Goal: Transaction & Acquisition: Purchase product/service

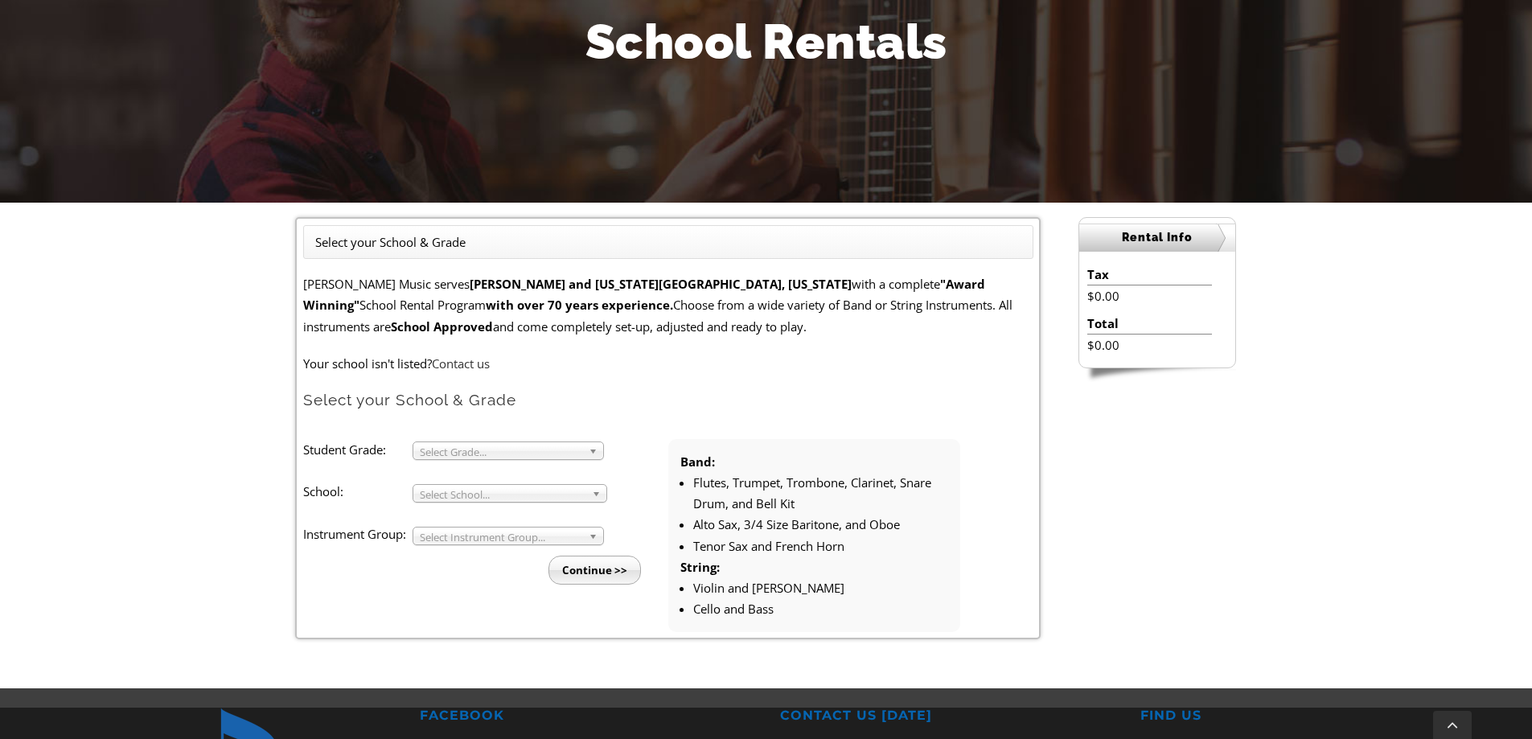
scroll to position [285, 0]
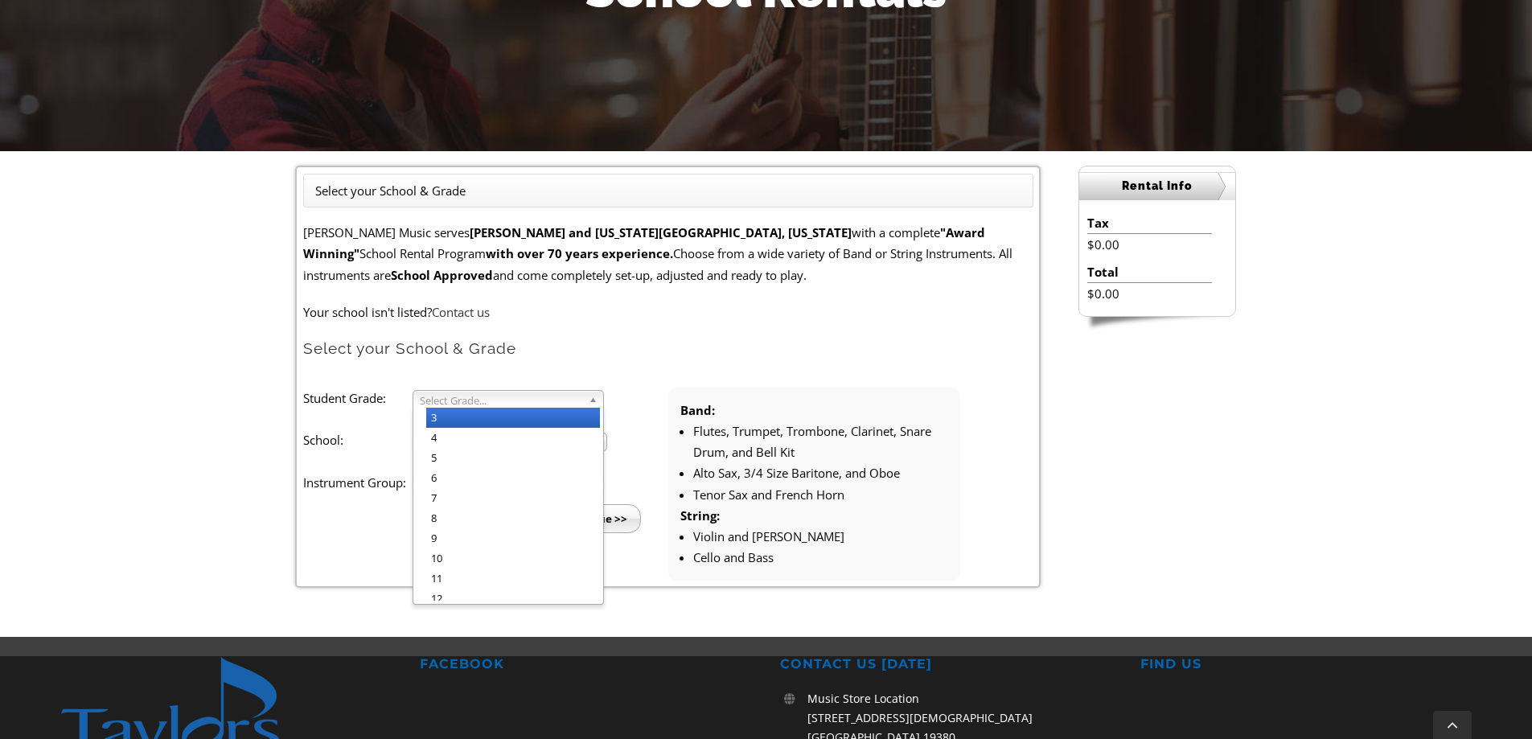
click at [572, 397] on span "Select Grade..." at bounding box center [501, 400] width 162 height 19
click at [555, 417] on li "3" at bounding box center [513, 418] width 174 height 20
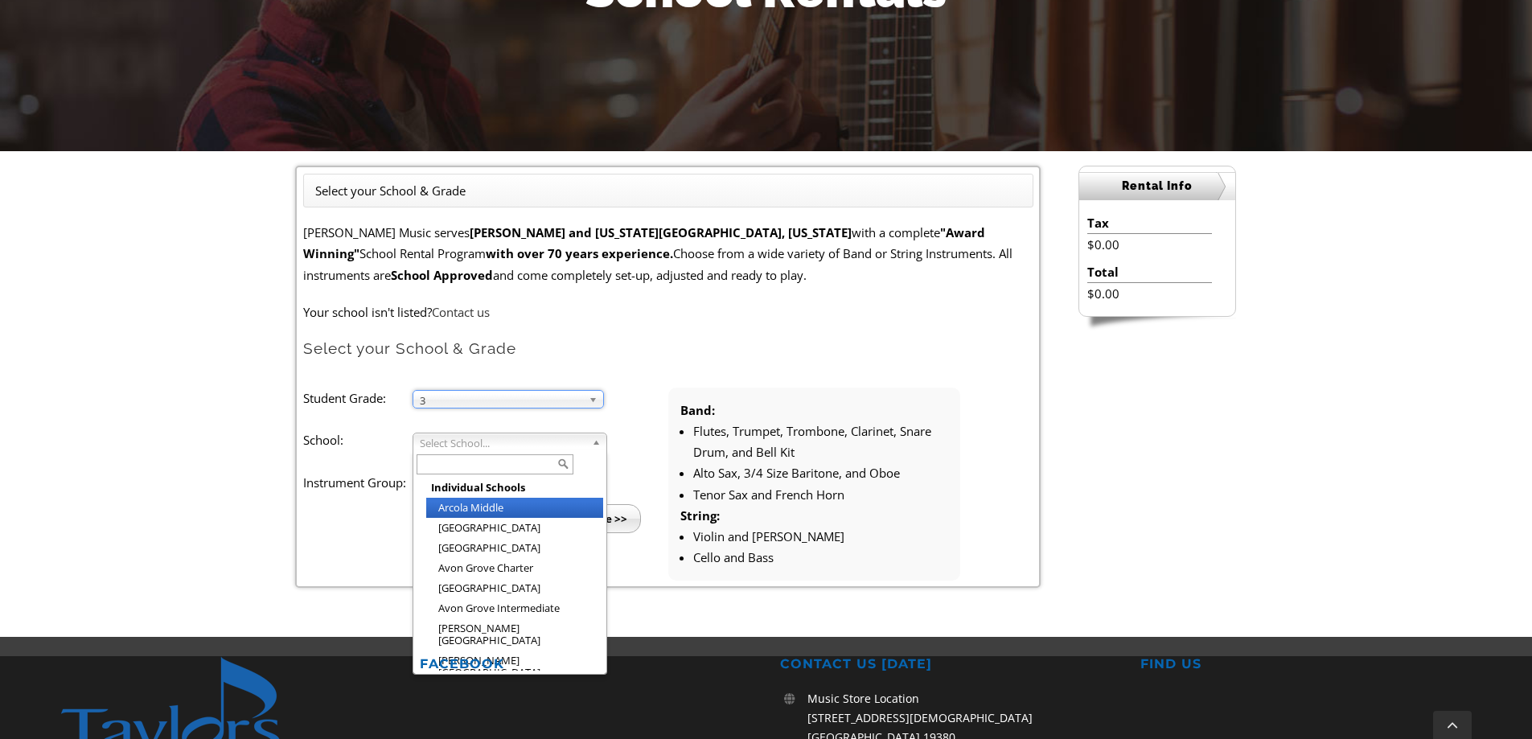
click at [539, 444] on span "Select School..." at bounding box center [503, 443] width 166 height 19
type input "pi"
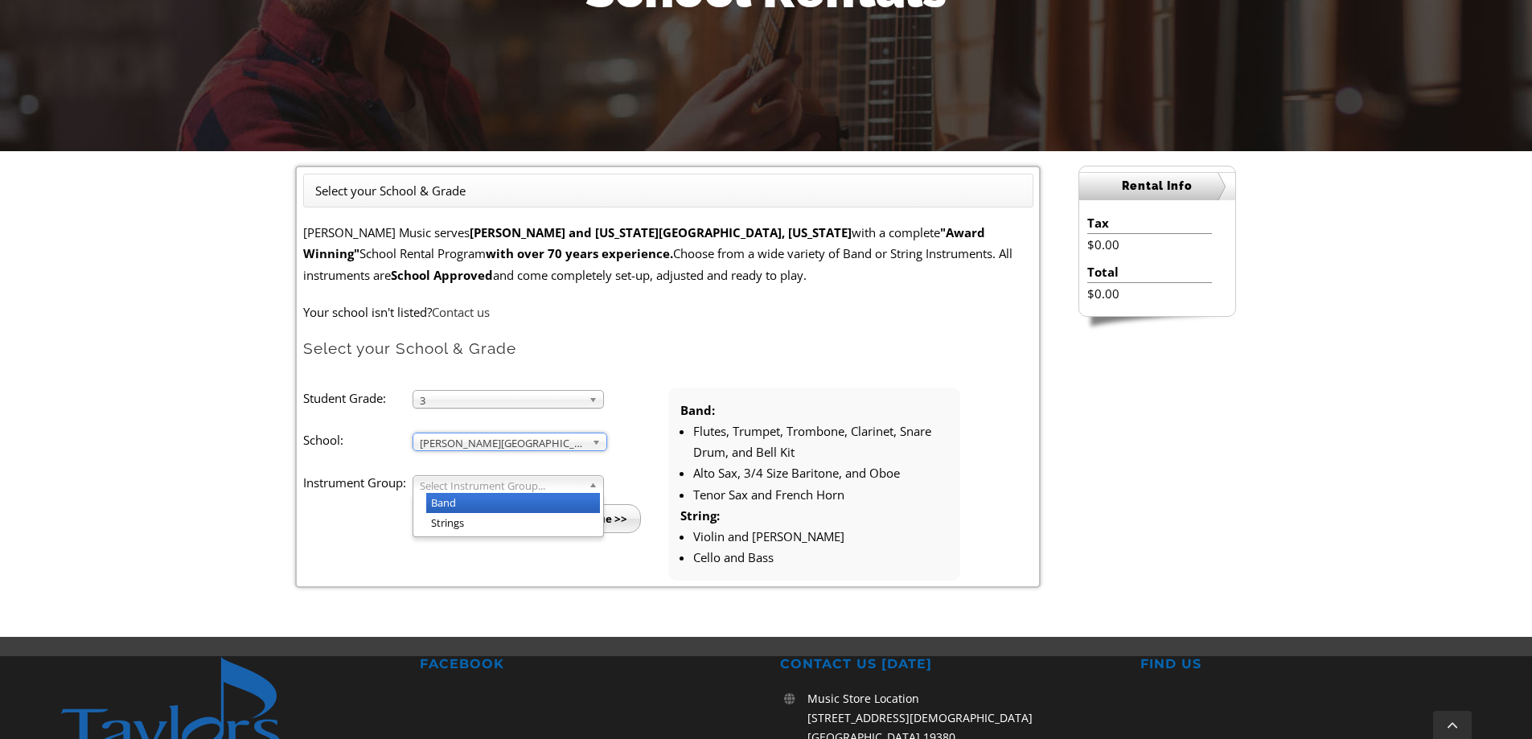
click at [530, 476] on span "Select Instrument Group..." at bounding box center [501, 485] width 162 height 19
click at [512, 524] on li "Strings" at bounding box center [513, 523] width 174 height 20
click at [600, 520] on input "Continue >>" at bounding box center [595, 518] width 92 height 29
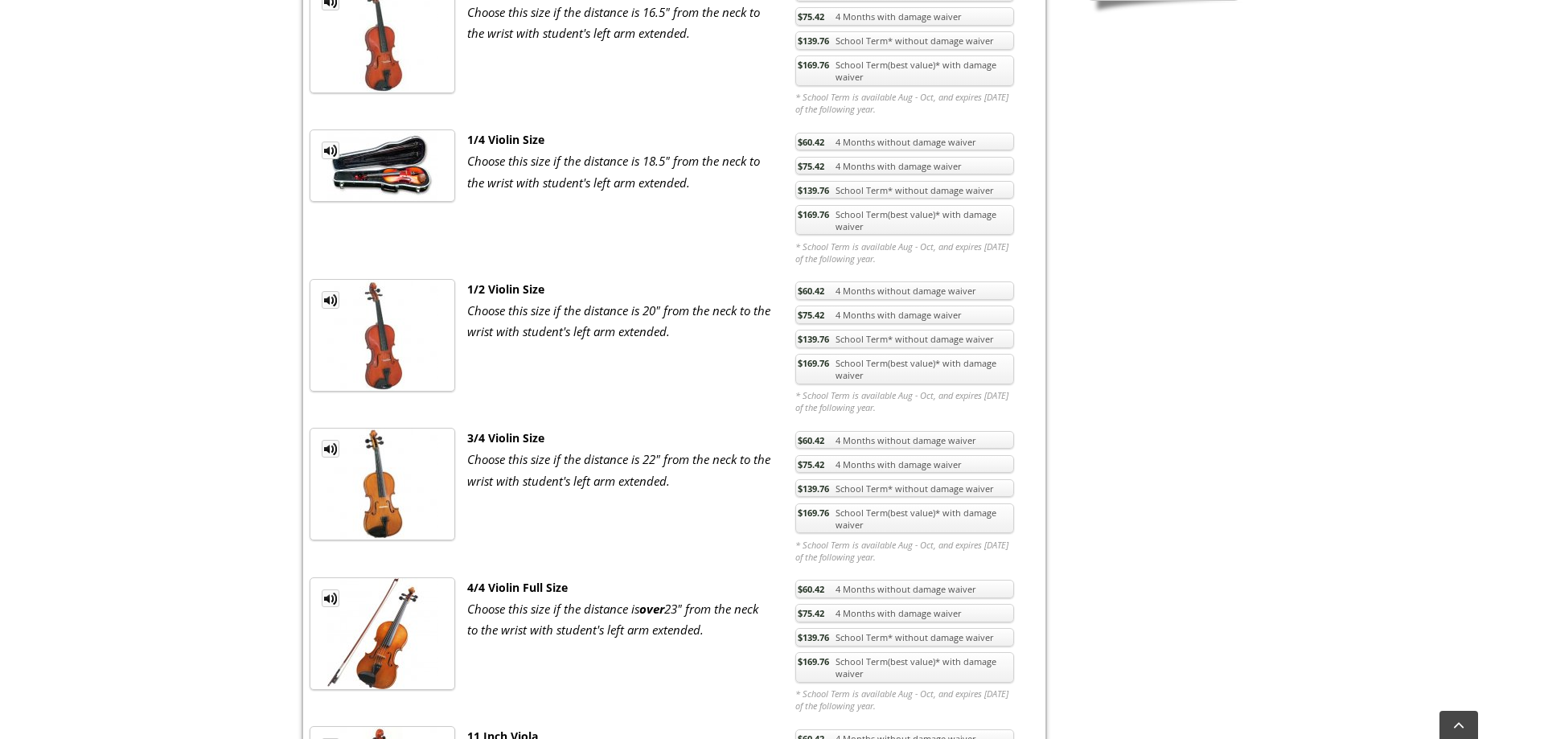
scroll to position [724, 0]
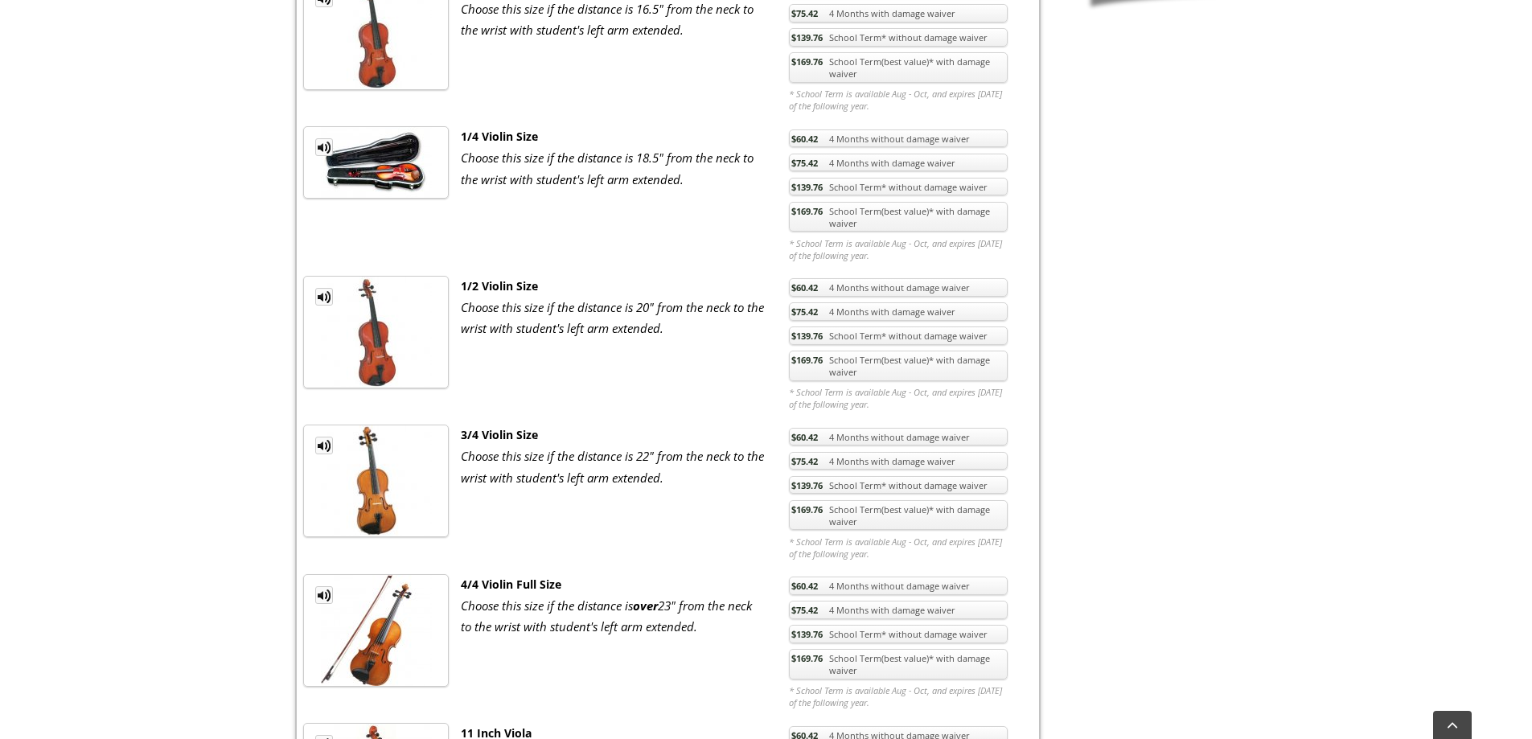
click at [817, 294] on span "$60.42" at bounding box center [804, 288] width 27 height 12
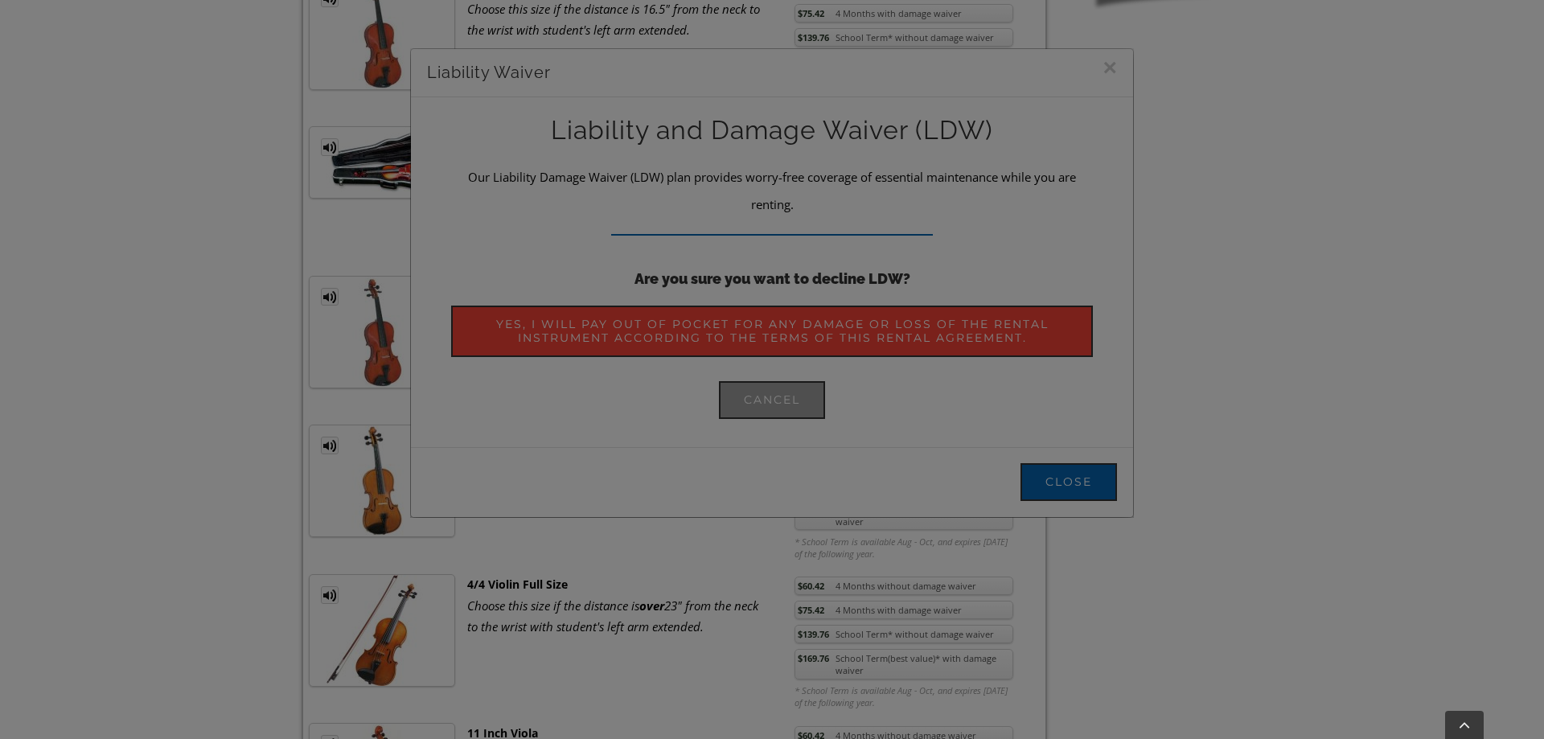
drag, startPoint x: 771, startPoint y: 402, endPoint x: 797, endPoint y: 428, distance: 37.0
click at [788, 425] on div at bounding box center [772, 369] width 1544 height 739
click at [777, 320] on div at bounding box center [772, 369] width 1544 height 739
click at [723, 334] on div at bounding box center [772, 369] width 1544 height 739
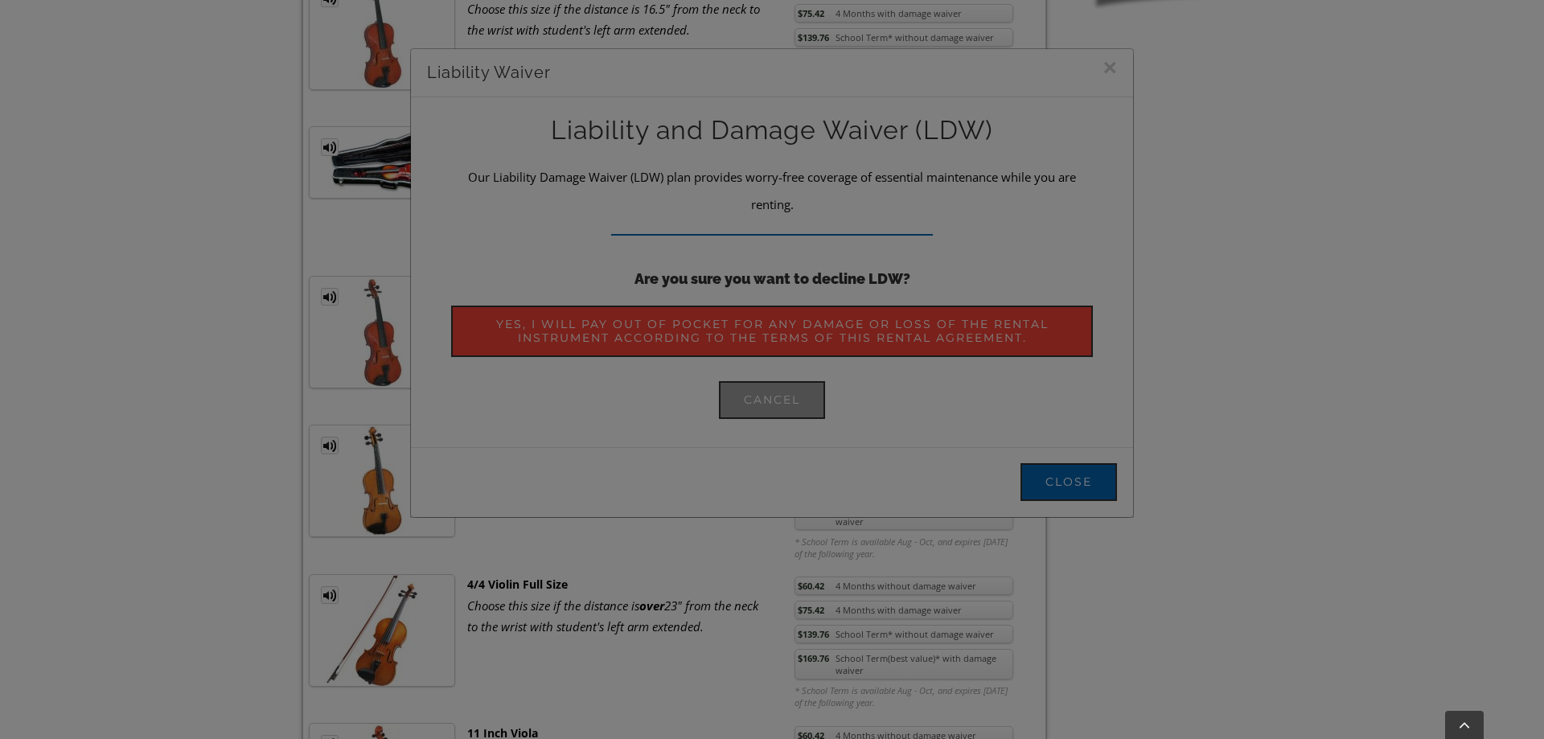
click at [723, 334] on div at bounding box center [772, 369] width 1544 height 739
click at [1059, 483] on div at bounding box center [772, 369] width 1544 height 739
click at [932, 310] on div at bounding box center [772, 369] width 1544 height 739
click at [802, 212] on div at bounding box center [772, 369] width 1544 height 739
click at [606, 187] on div at bounding box center [772, 369] width 1544 height 739
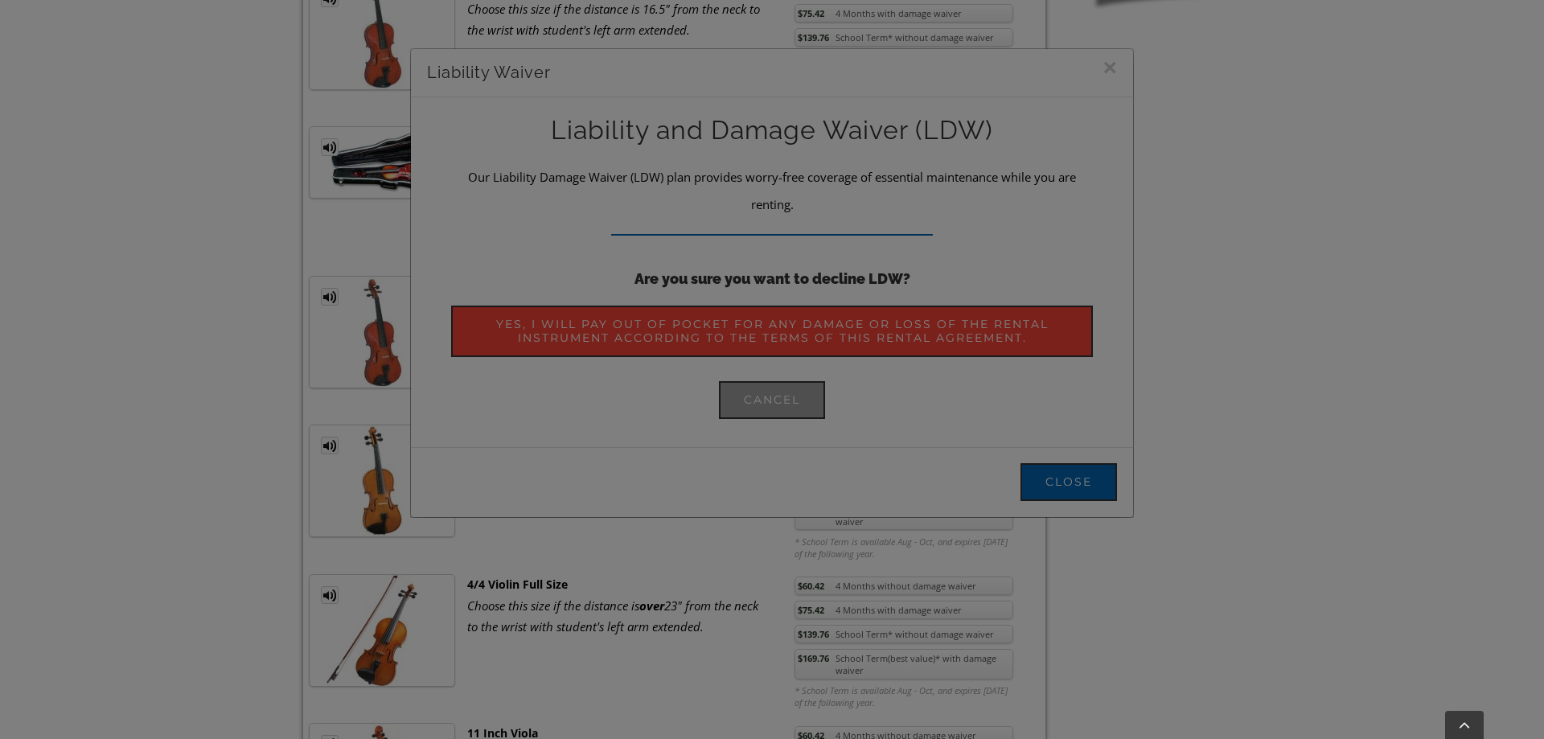
click at [1108, 67] on div at bounding box center [772, 369] width 1544 height 739
click at [1103, 67] on div at bounding box center [772, 369] width 1544 height 739
click at [846, 294] on div at bounding box center [772, 369] width 1544 height 739
click at [775, 282] on div at bounding box center [772, 369] width 1544 height 739
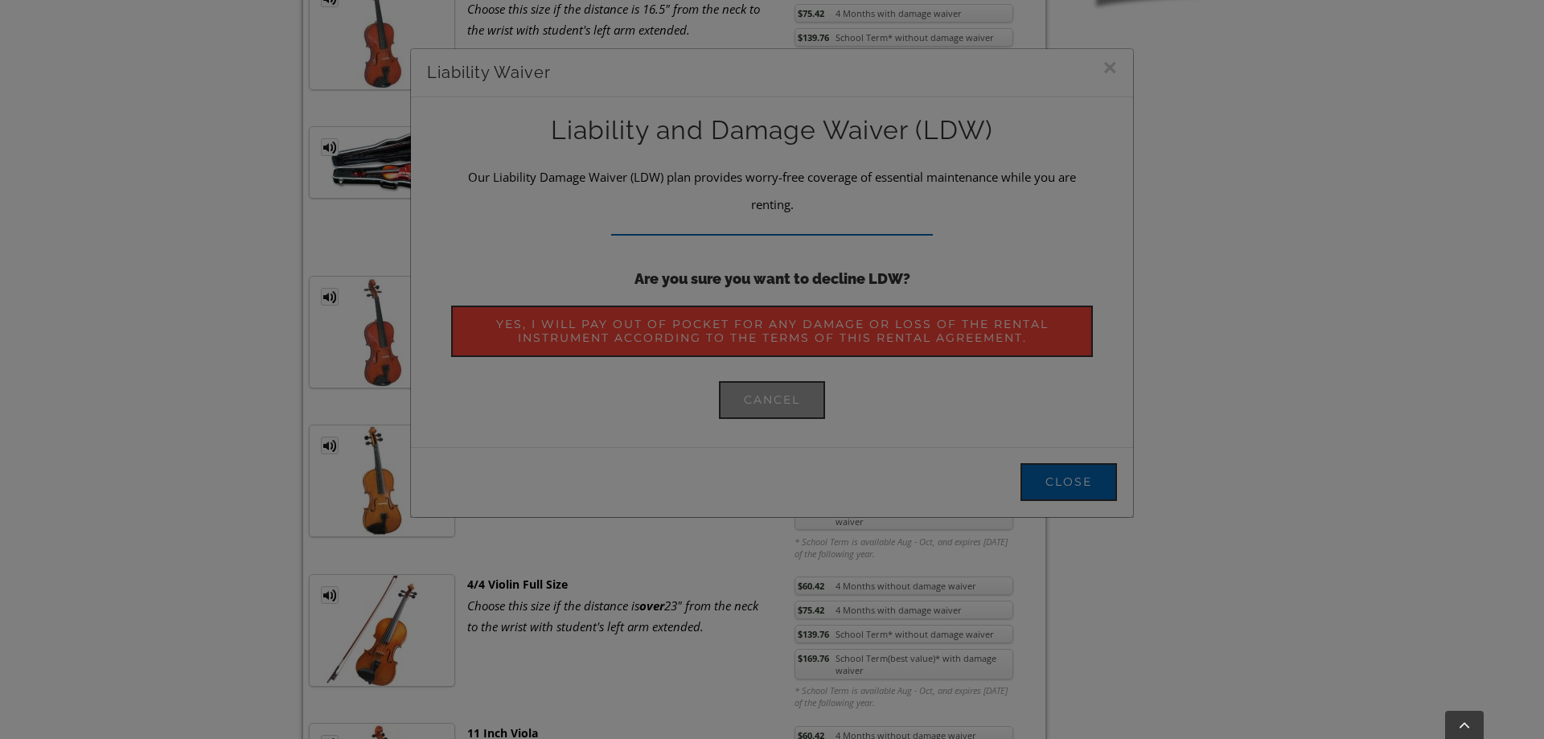
click at [775, 282] on div at bounding box center [772, 369] width 1544 height 739
click at [780, 205] on div at bounding box center [772, 369] width 1544 height 739
click at [1108, 65] on div at bounding box center [772, 369] width 1544 height 739
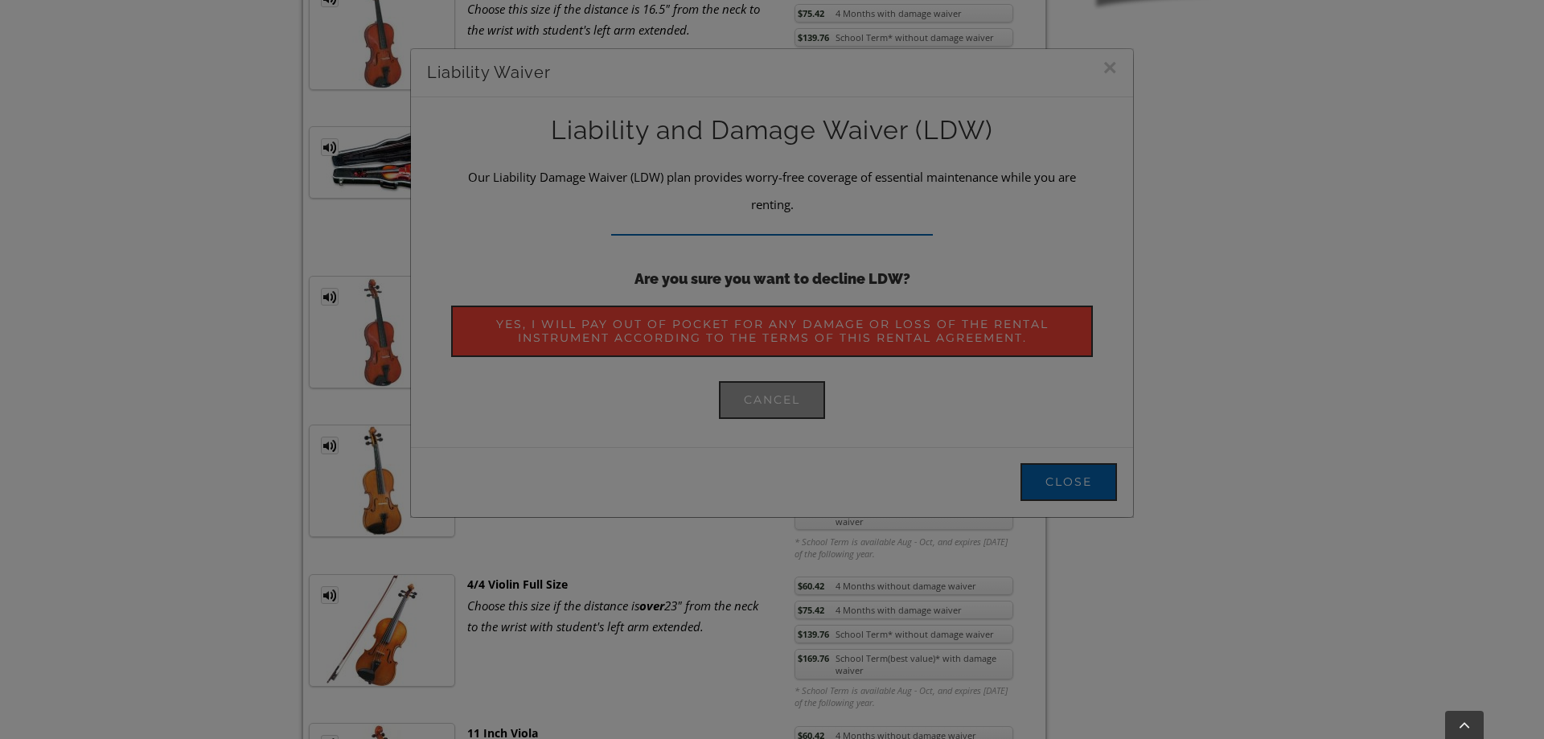
click at [1531, 154] on div at bounding box center [772, 369] width 1544 height 739
click at [1471, 731] on link "Go to Top" at bounding box center [1464, 725] width 39 height 28
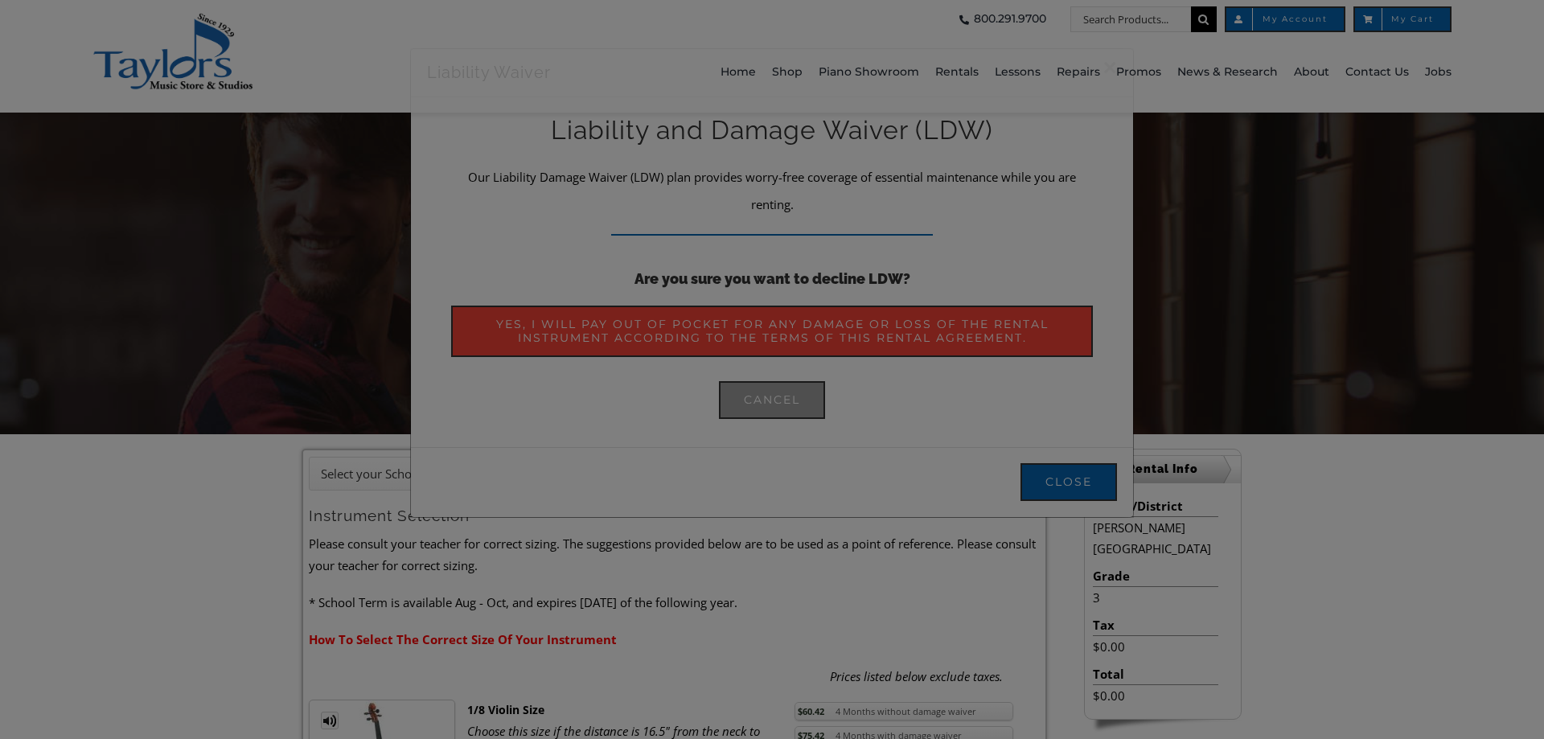
scroll to position [0, 0]
click at [1328, 660] on div at bounding box center [772, 369] width 1544 height 739
